Goal: Information Seeking & Learning: Compare options

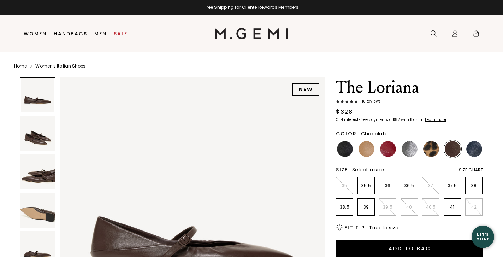
click at [35, 135] on img at bounding box center [37, 133] width 35 height 35
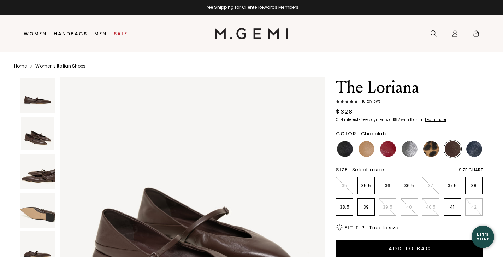
click at [41, 171] on img at bounding box center [37, 172] width 35 height 35
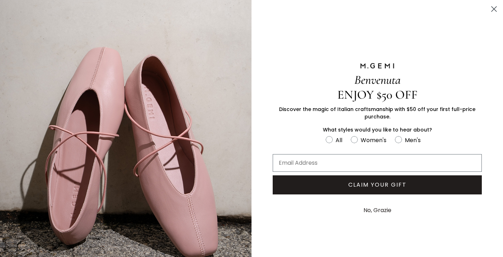
click at [494, 7] on circle "Close dialog" at bounding box center [495, 9] width 12 height 12
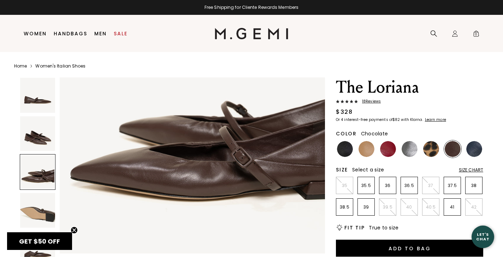
scroll to position [636, 0]
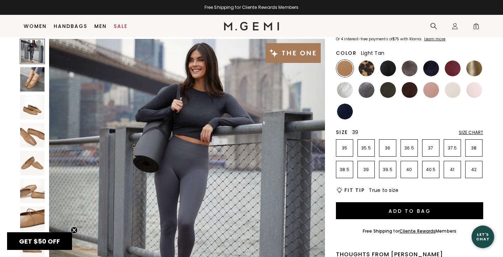
scroll to position [62, 0]
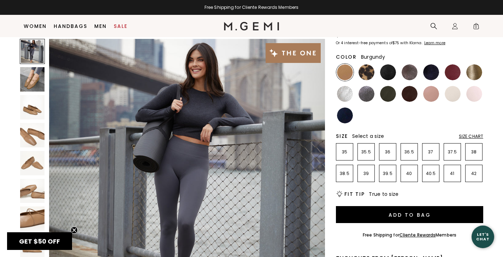
click at [455, 72] on img at bounding box center [453, 72] width 16 height 16
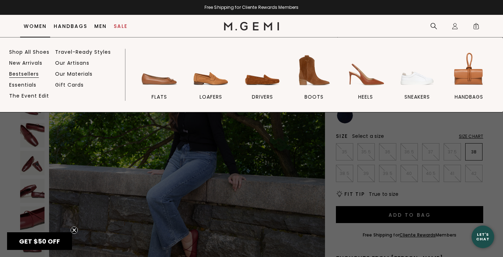
click at [33, 73] on link "Bestsellers" at bounding box center [24, 74] width 30 height 6
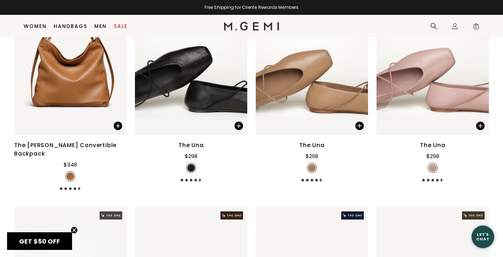
scroll to position [366, 0]
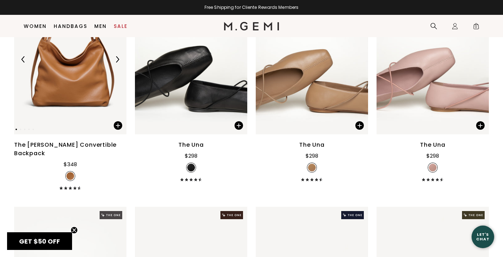
click at [78, 110] on img at bounding box center [70, 59] width 112 height 150
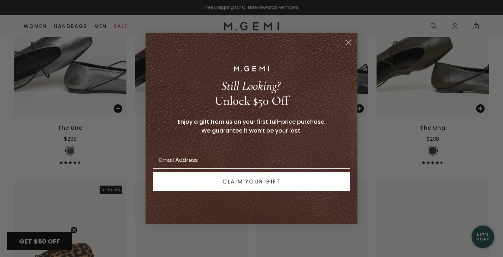
scroll to position [599, 0]
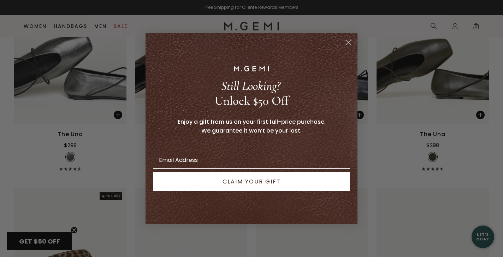
click at [351, 41] on circle "Close dialog" at bounding box center [349, 42] width 12 height 12
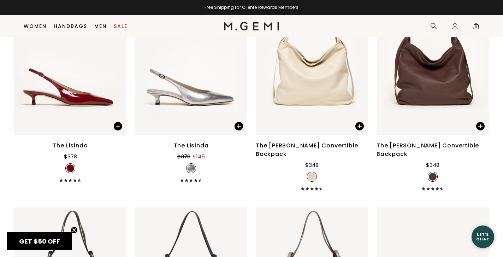
scroll to position [2083, 0]
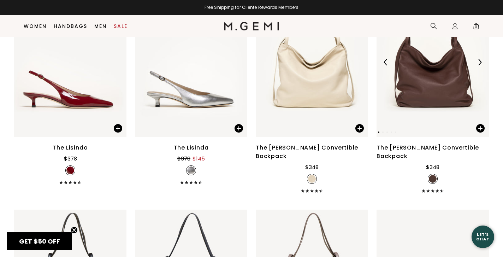
click at [437, 87] on img at bounding box center [433, 62] width 112 height 150
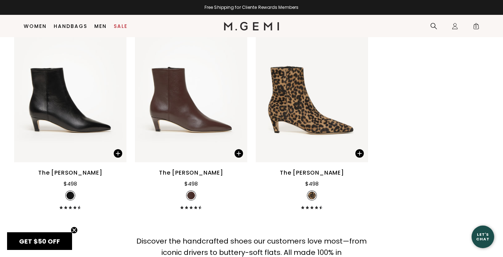
scroll to position [4022, 0]
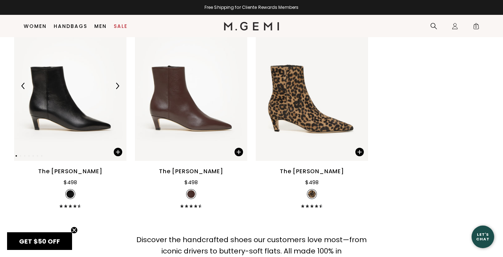
click at [80, 111] on img at bounding box center [70, 86] width 112 height 150
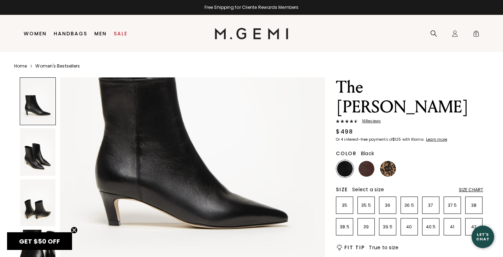
click at [39, 207] on img at bounding box center [37, 202] width 35 height 47
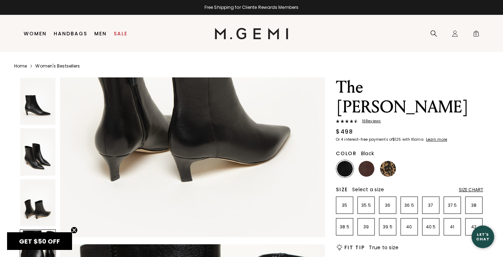
scroll to position [1074, 0]
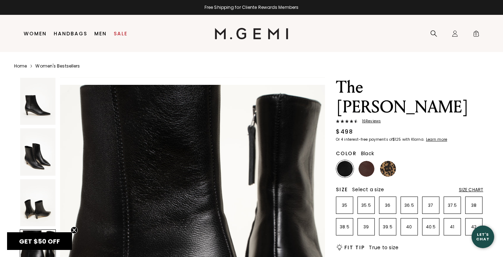
click at [371, 119] on span "16 Review s" at bounding box center [369, 121] width 23 height 4
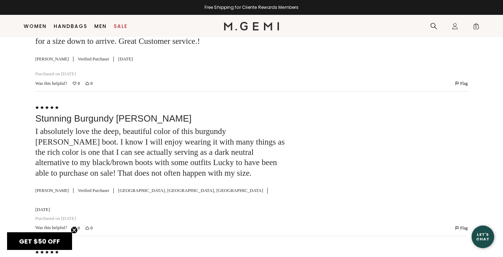
scroll to position [1362, 0]
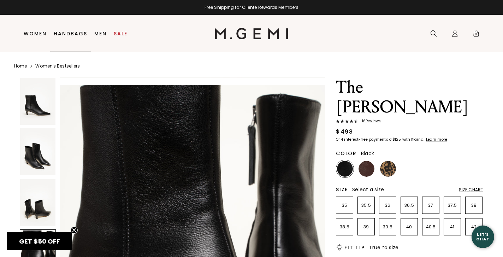
click at [75, 34] on link "Handbags" at bounding box center [71, 34] width 34 height 6
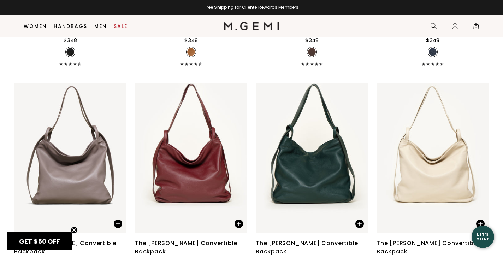
scroll to position [1997, 0]
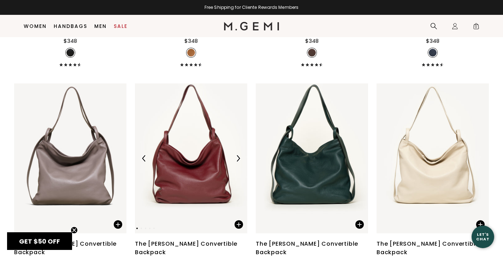
click at [210, 172] on img at bounding box center [191, 158] width 112 height 150
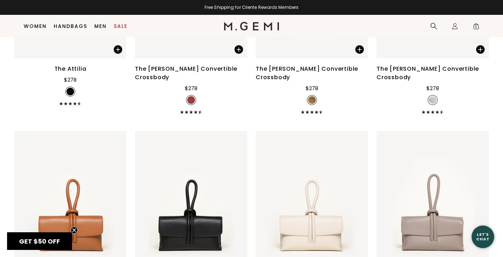
scroll to position [1380, 0]
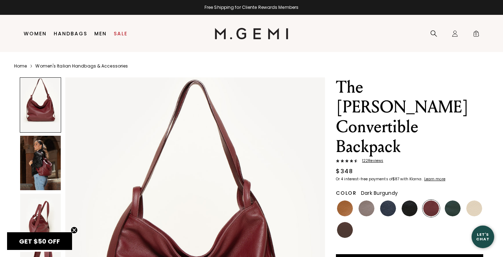
click at [57, 176] on img at bounding box center [40, 163] width 41 height 54
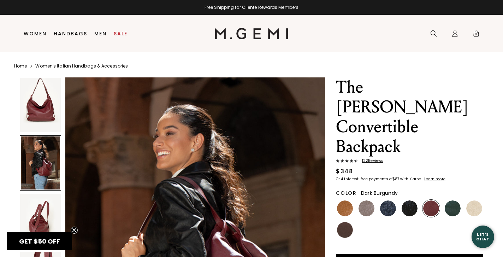
click at [49, 229] on img at bounding box center [40, 221] width 41 height 54
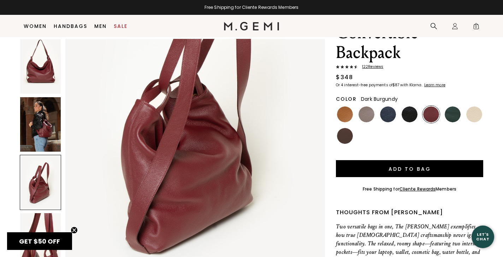
scroll to position [225, 0]
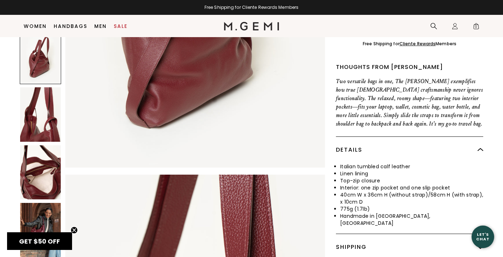
click at [47, 203] on img at bounding box center [40, 230] width 41 height 54
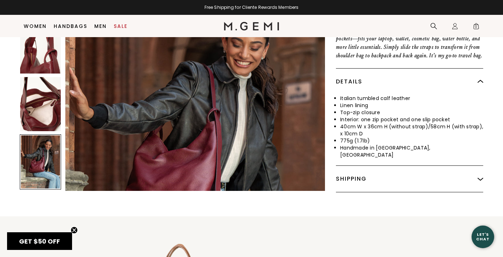
scroll to position [296, 0]
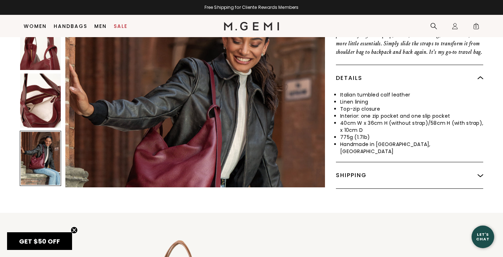
click at [52, 86] on img at bounding box center [40, 101] width 41 height 54
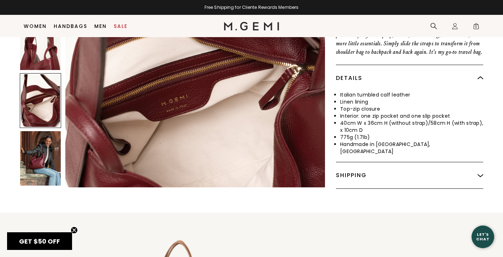
scroll to position [1269, 0]
